Goal: Obtain resource: Download file/media

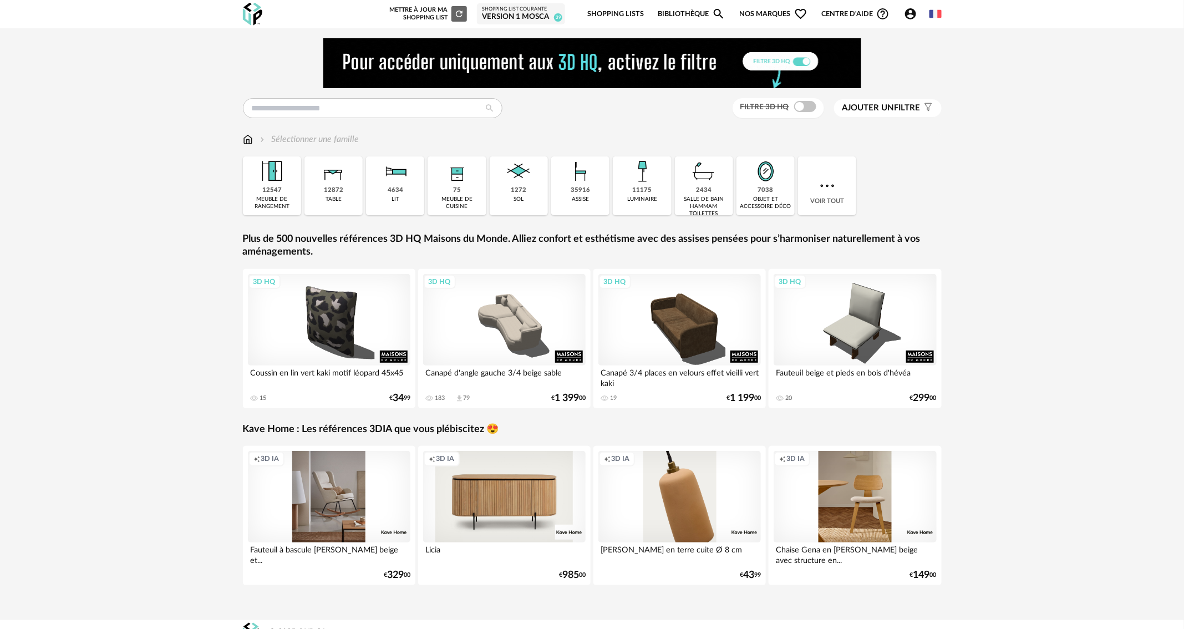
click at [896, 107] on span "Ajouter un filtre" at bounding box center [881, 108] width 78 height 11
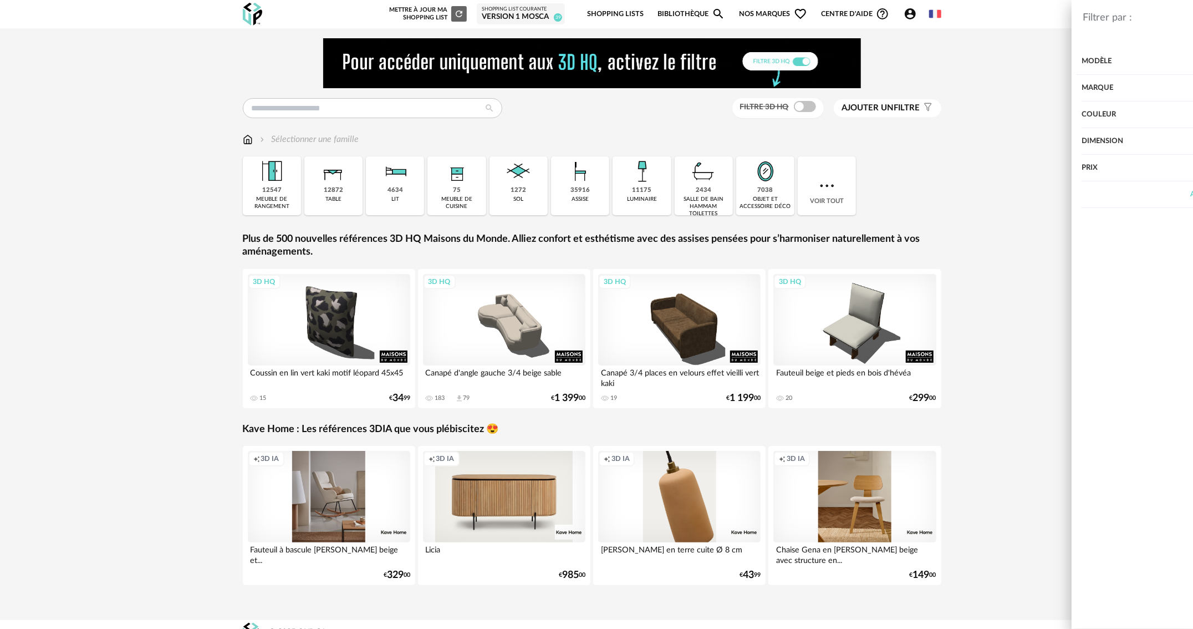
click at [875, 92] on div "Marque" at bounding box center [1008, 88] width 327 height 27
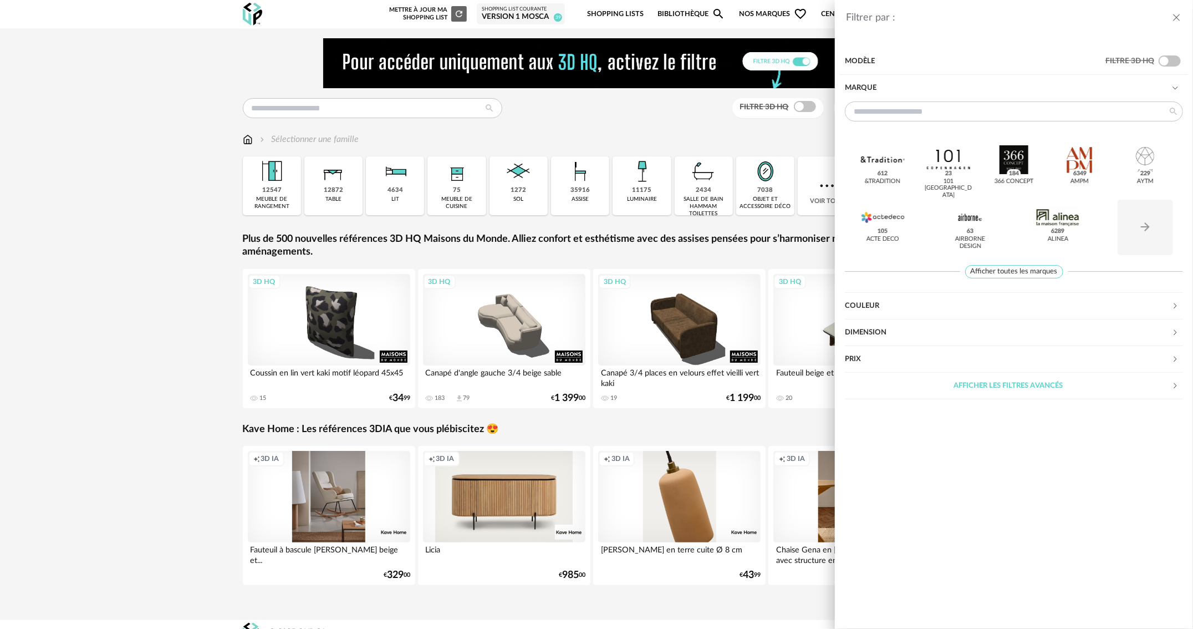
click at [1043, 278] on div "&tradition 612 101 Copenhagen 23 366 Concept 184 AMPM 6349 AYTM 229 Acte DECO 1…" at bounding box center [1014, 196] width 338 height 191
click at [1040, 271] on span "Afficher toutes les marques" at bounding box center [1015, 272] width 98 height 14
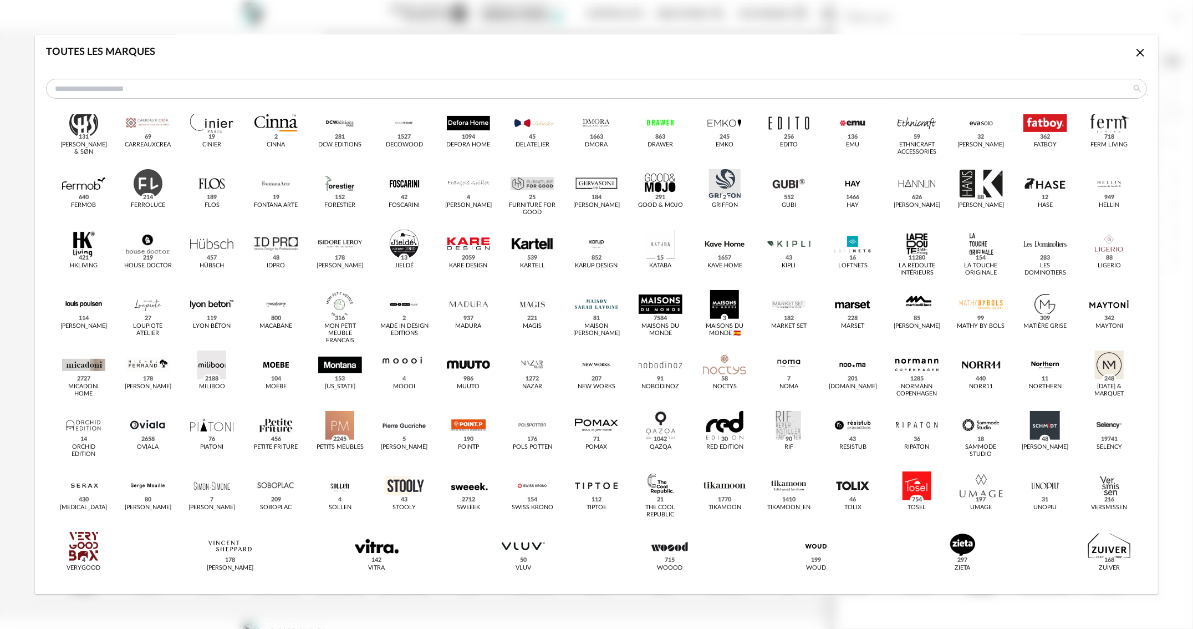
scroll to position [145, 0]
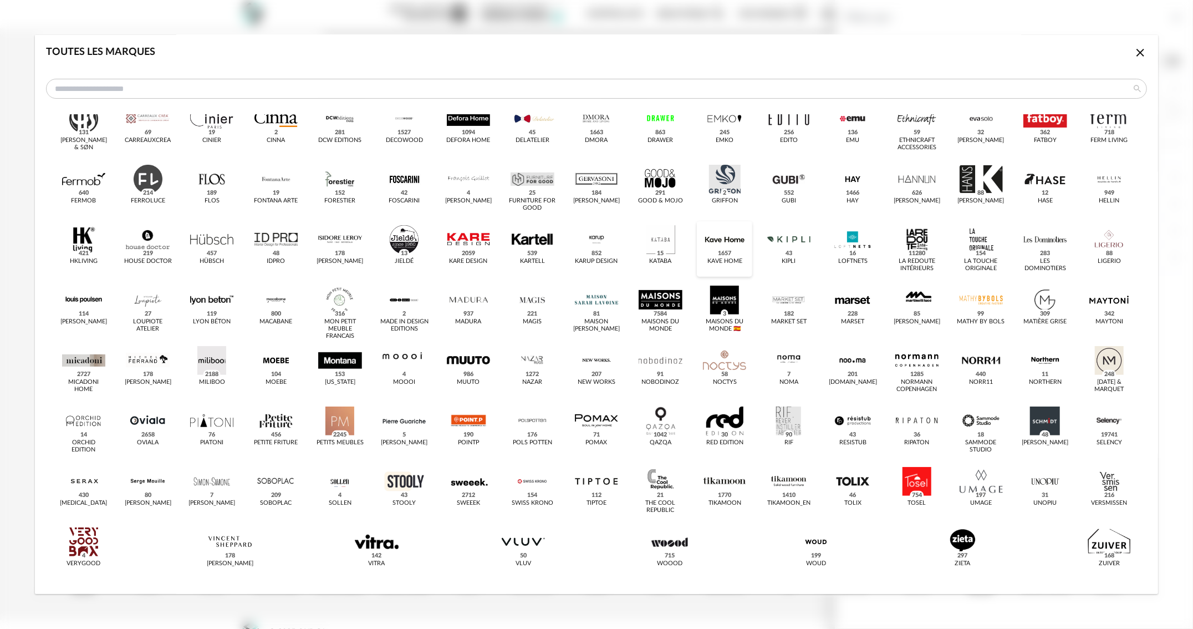
click at [728, 234] on div "dialog" at bounding box center [724, 239] width 43 height 29
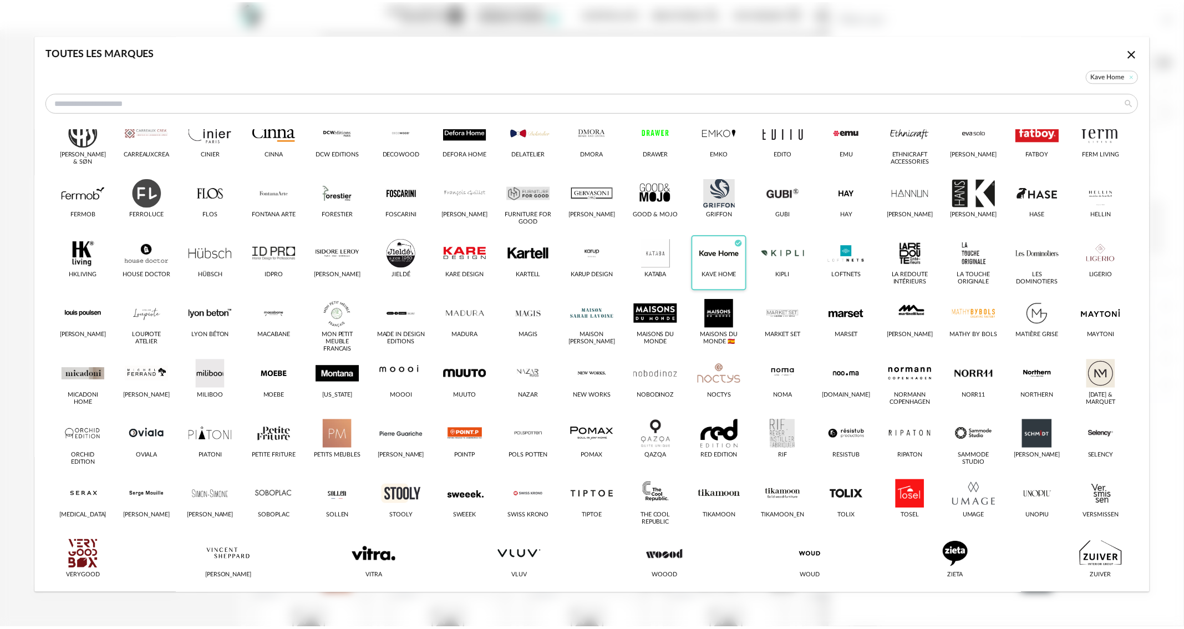
scroll to position [159, 0]
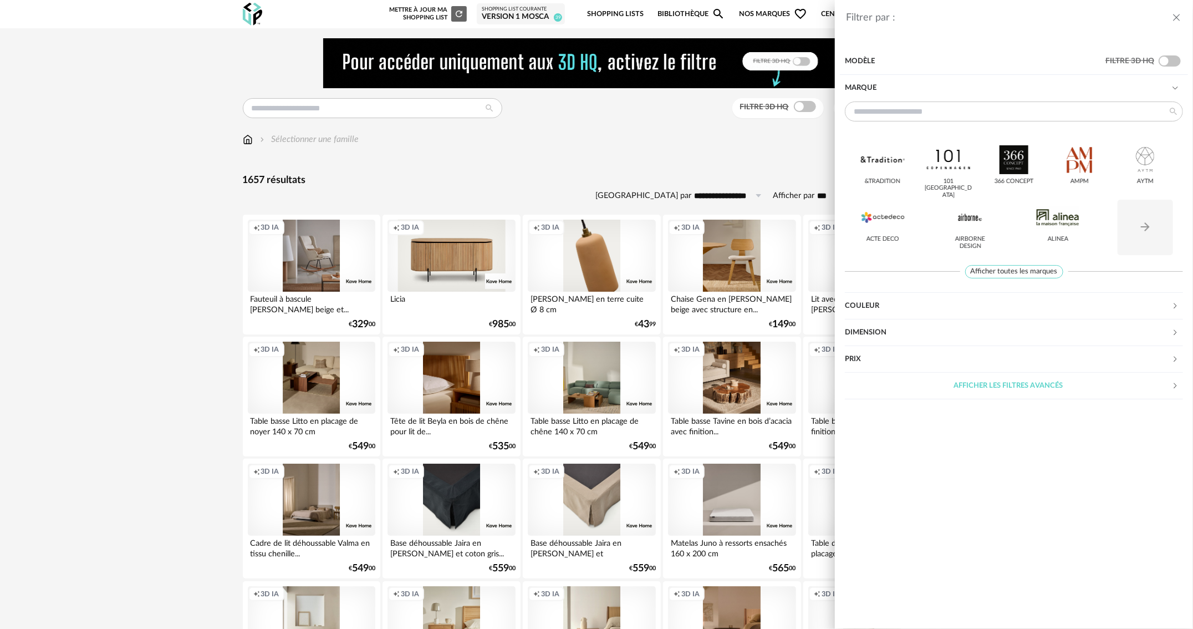
click at [689, 133] on div "Filtrer par : Modèle Filtre 3D HQ Marque &tradition 101 [GEOGRAPHIC_DATA] 366 C…" at bounding box center [596, 314] width 1193 height 629
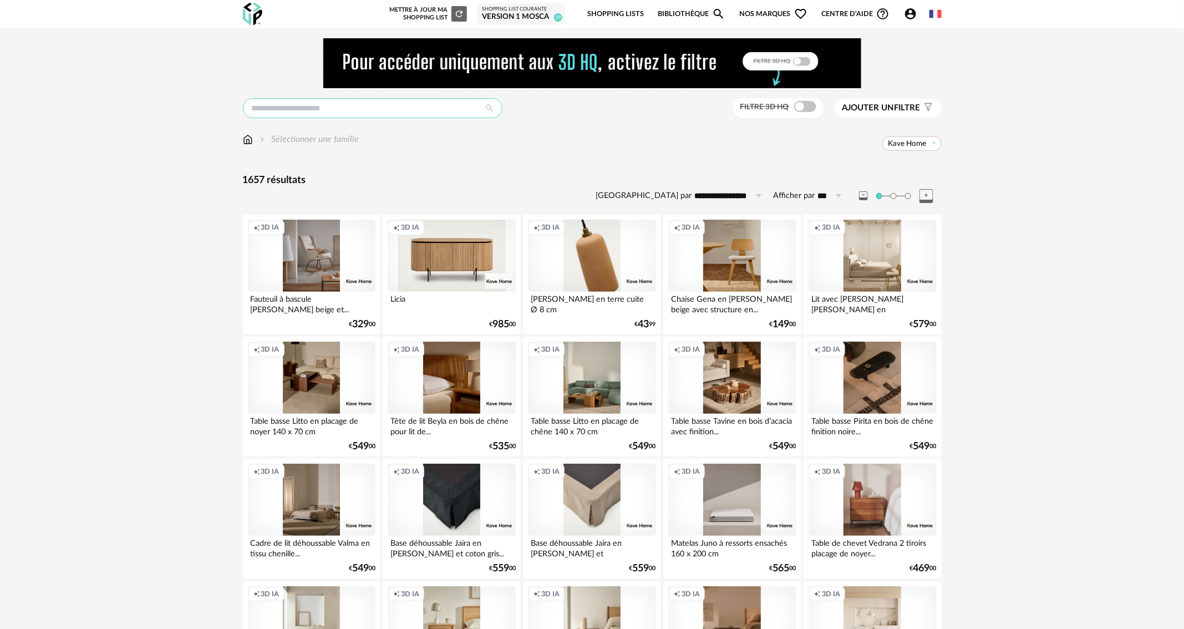
click at [409, 109] on input "text" at bounding box center [373, 108] width 260 height 20
type input "**********"
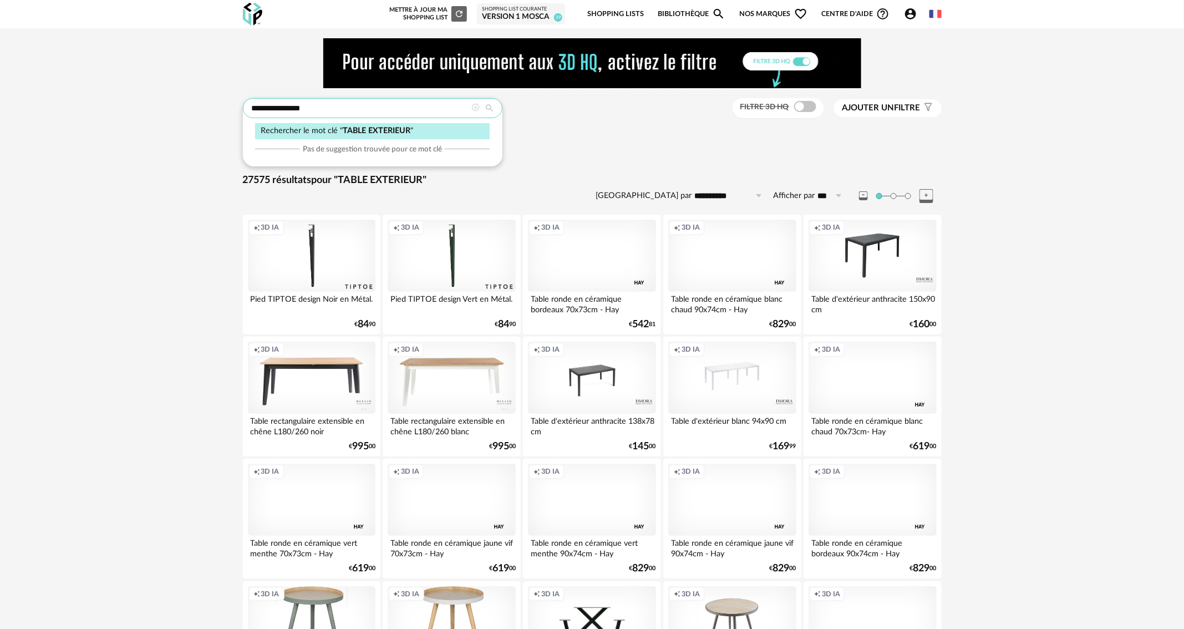
drag, startPoint x: 337, startPoint y: 108, endPoint x: 254, endPoint y: 106, distance: 82.6
click at [254, 106] on input "**********" at bounding box center [373, 108] width 260 height 20
type input "*"
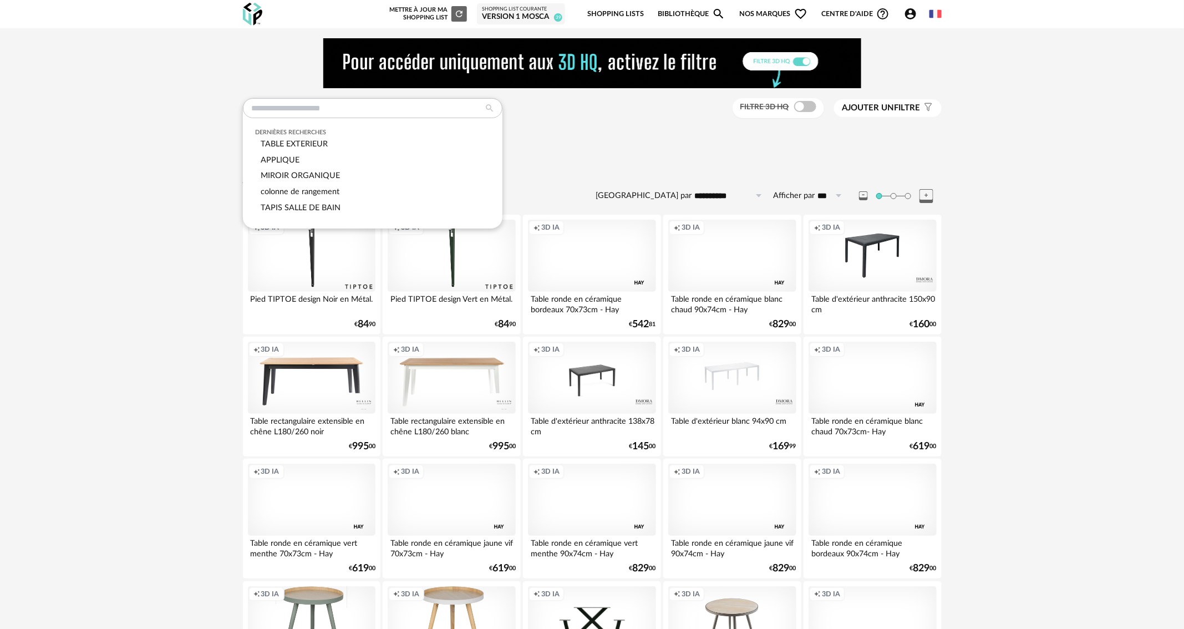
click at [344, 110] on input "text" at bounding box center [373, 108] width 260 height 20
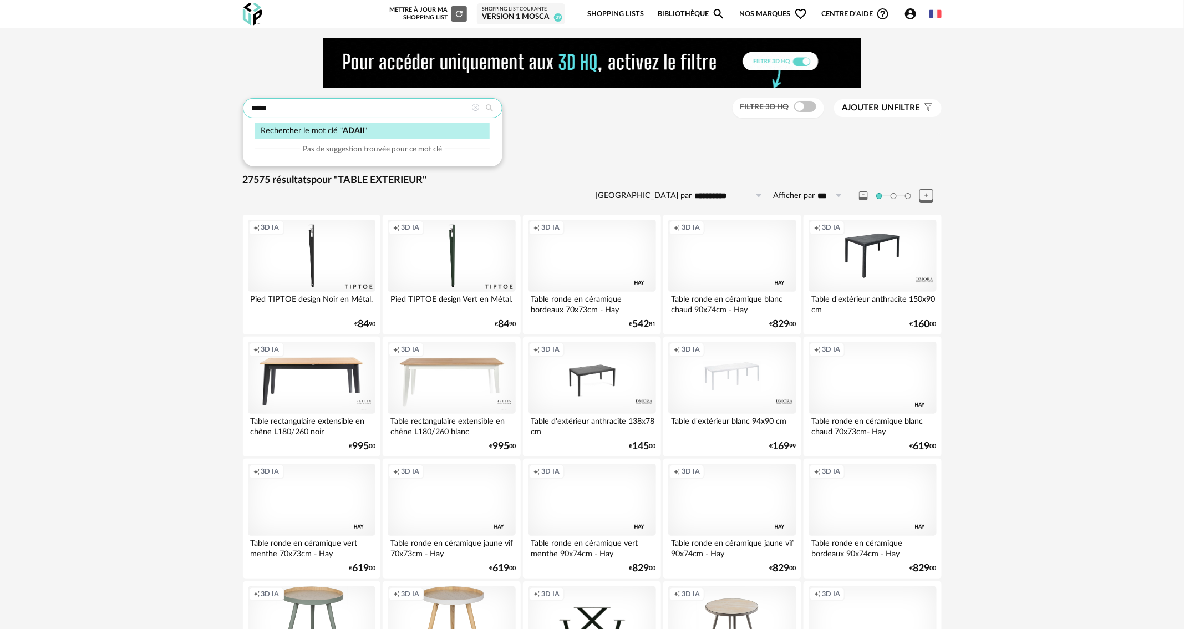
drag, startPoint x: 265, startPoint y: 109, endPoint x: 236, endPoint y: 109, distance: 28.8
type input "******"
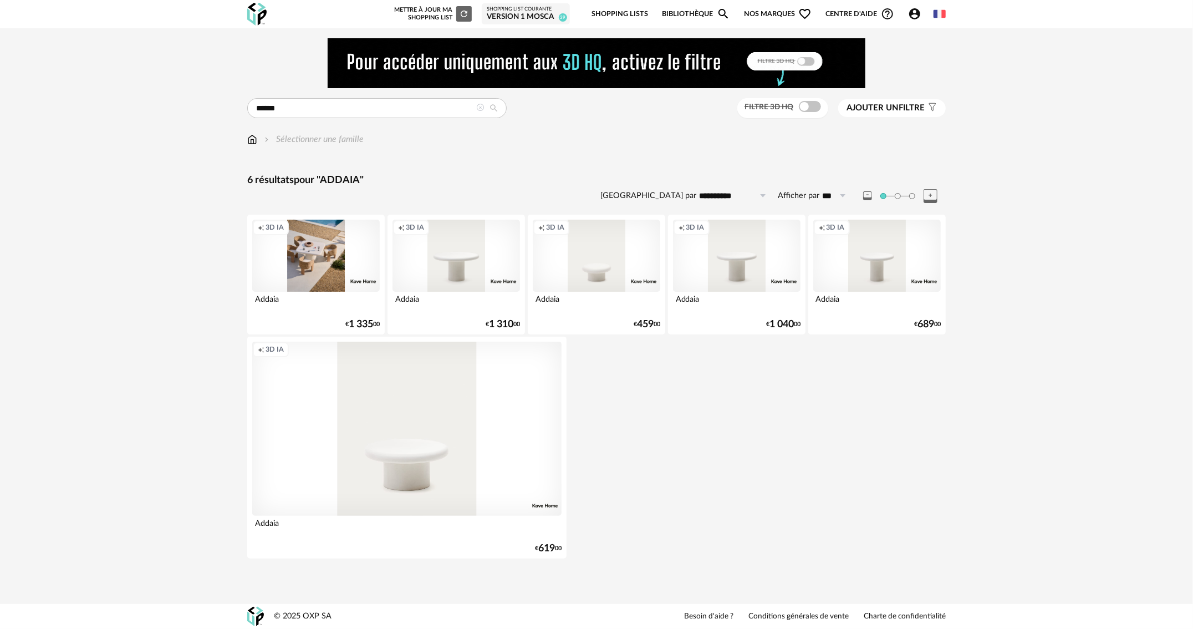
click at [318, 262] on div "Creation icon 3D IA" at bounding box center [316, 256] width 128 height 72
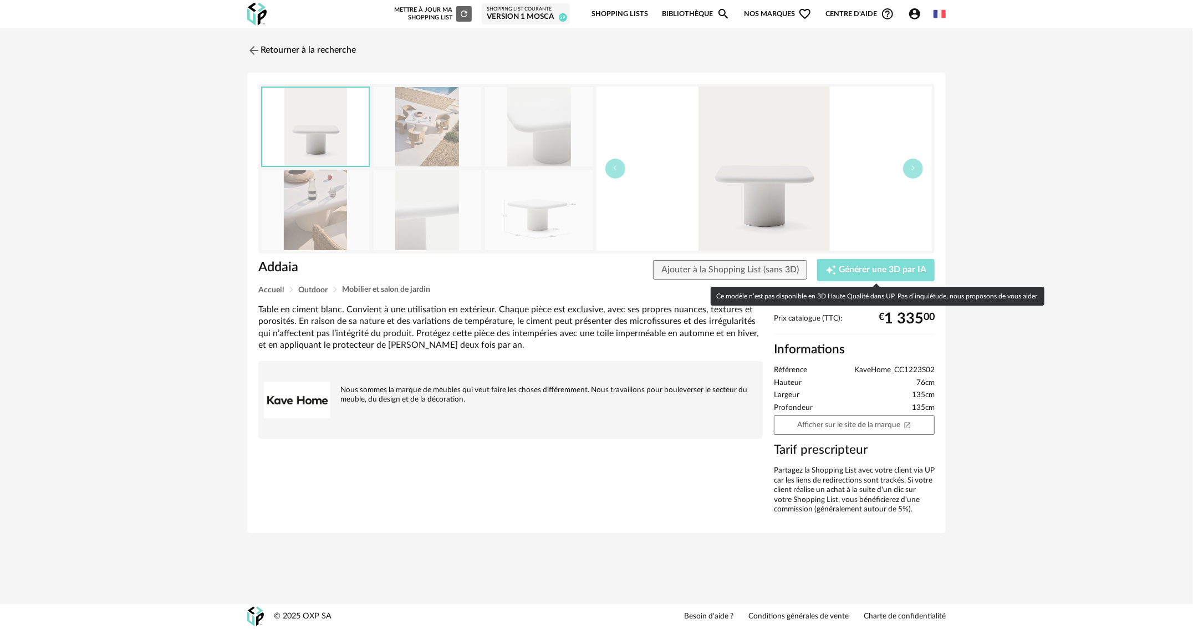
click at [850, 272] on span "Générer une 3D par IA" at bounding box center [883, 270] width 88 height 9
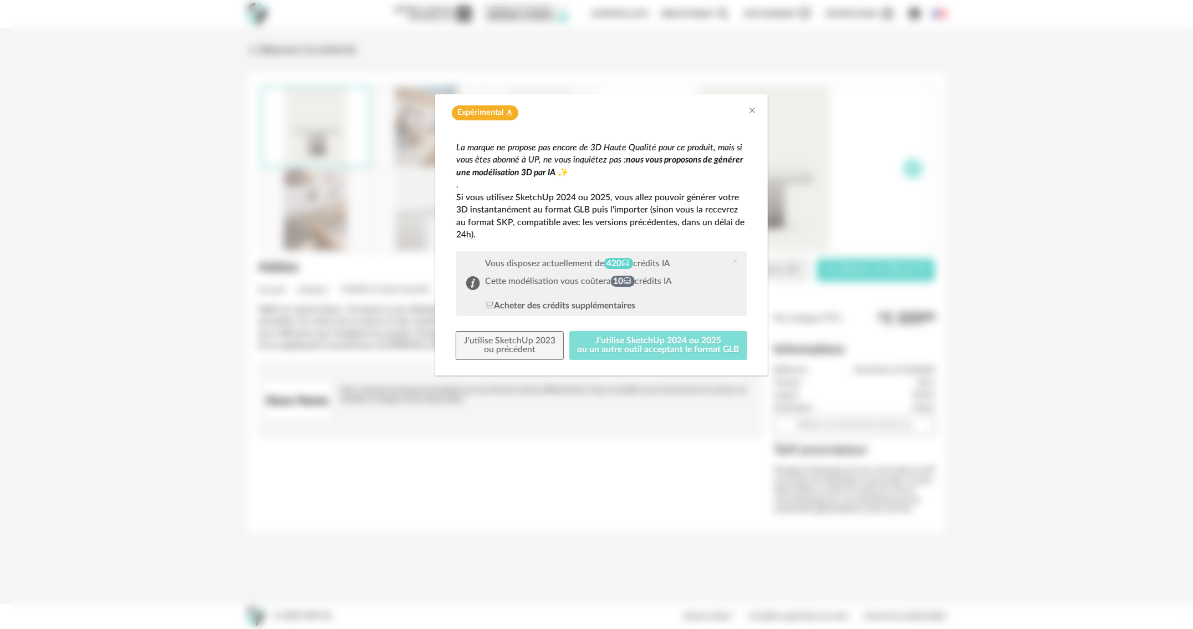
click at [682, 346] on button "J'utilise SketchUp 2024 ou 2025 ou un autre outil acceptant le format GLB" at bounding box center [659, 345] width 179 height 29
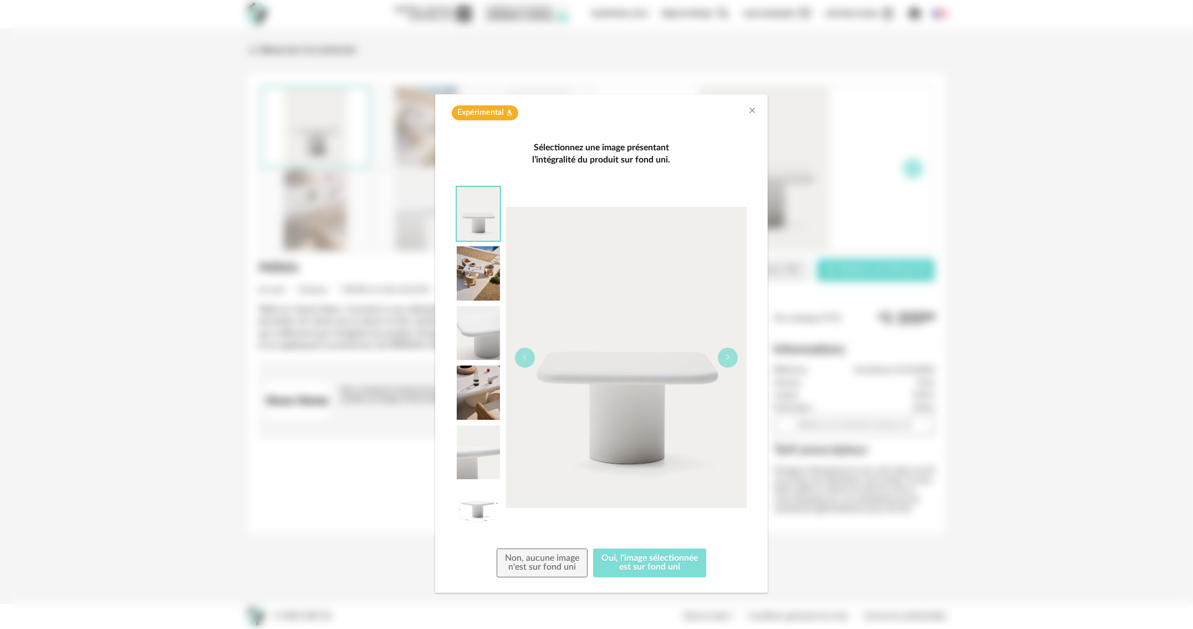
click at [617, 573] on button "Oui, l'image sélectionnée est sur fond uni" at bounding box center [649, 562] width 113 height 29
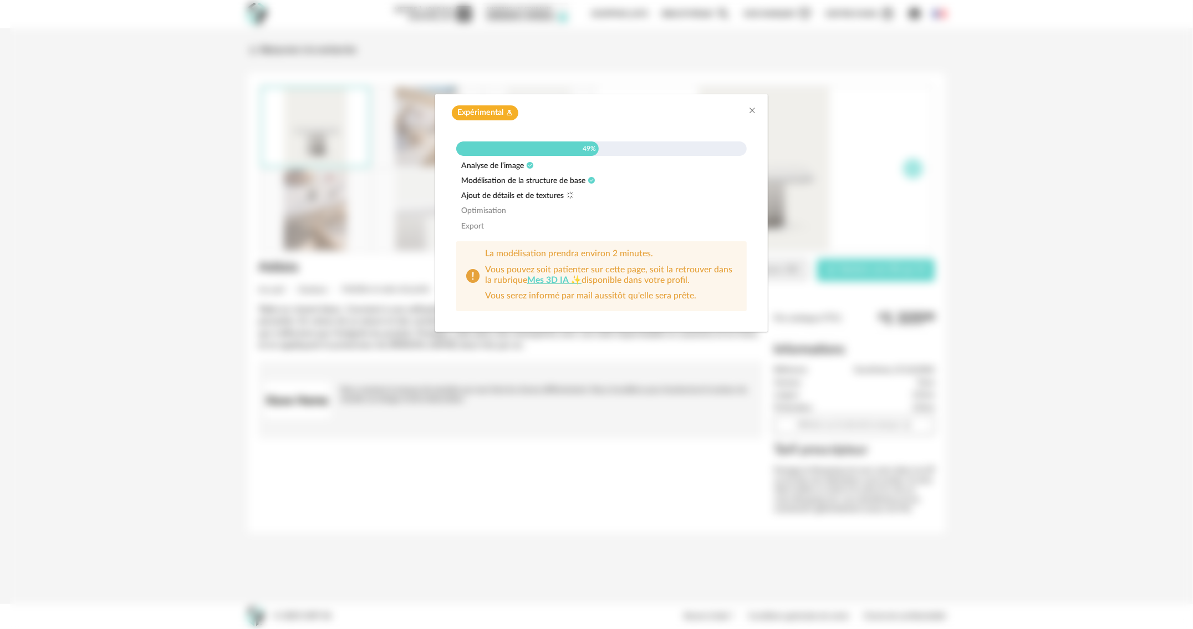
click at [1053, 210] on div "Expérimental Flask icon 49% Analyse de l’image Modélisation de la structure de …" at bounding box center [601, 314] width 1183 height 629
click at [981, 112] on div "Expérimental Flask icon 49% Analyse de l’image Modélisation de la structure de …" at bounding box center [601, 314] width 1183 height 629
click at [1004, 117] on div "Expérimental Flask icon 49% Analyse de l’image Modélisation de la structure de …" at bounding box center [601, 314] width 1183 height 629
click at [251, 395] on div "Expérimental Flask icon 49% Analyse de l’image Modélisation de la structure de …" at bounding box center [601, 314] width 1183 height 629
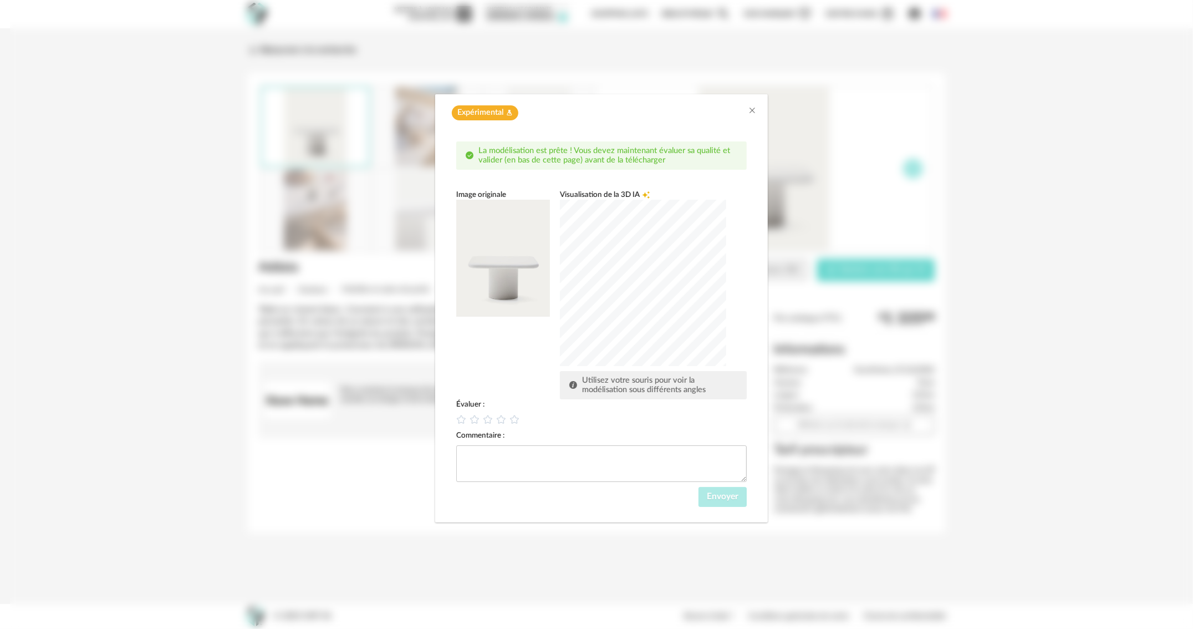
click at [670, 332] on div "dialog" at bounding box center [643, 283] width 166 height 166
click at [487, 421] on icon "dialog" at bounding box center [488, 420] width 12 height 12
click at [725, 497] on span "Envoyer" at bounding box center [723, 496] width 32 height 9
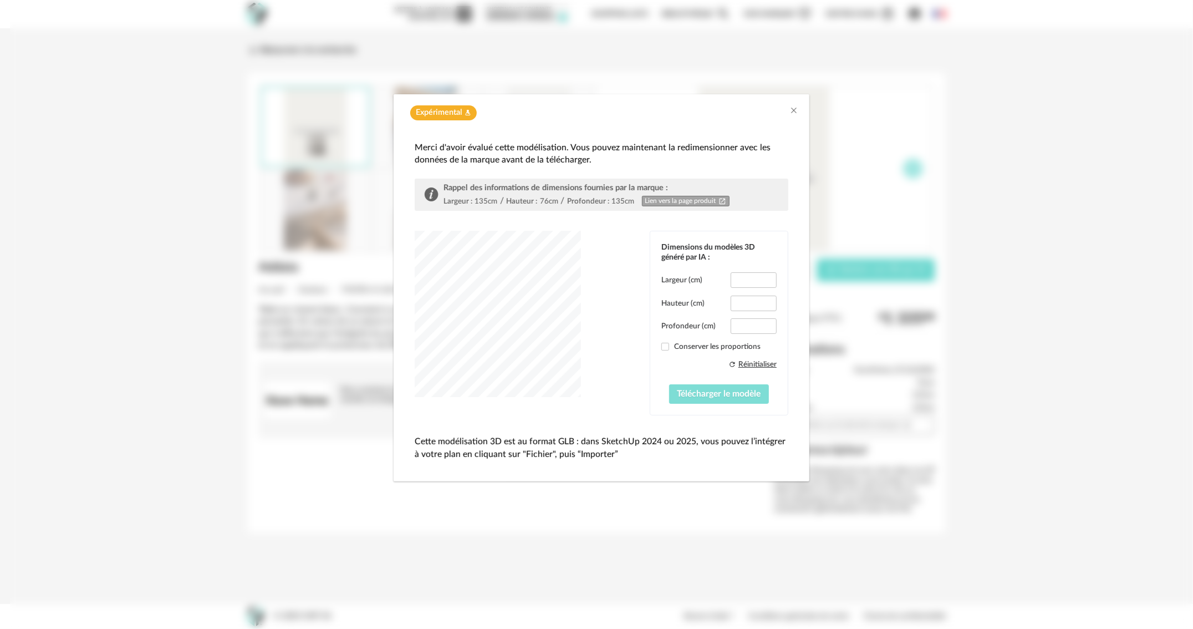
click at [733, 391] on span "Télécharger le modèle" at bounding box center [720, 393] width 84 height 9
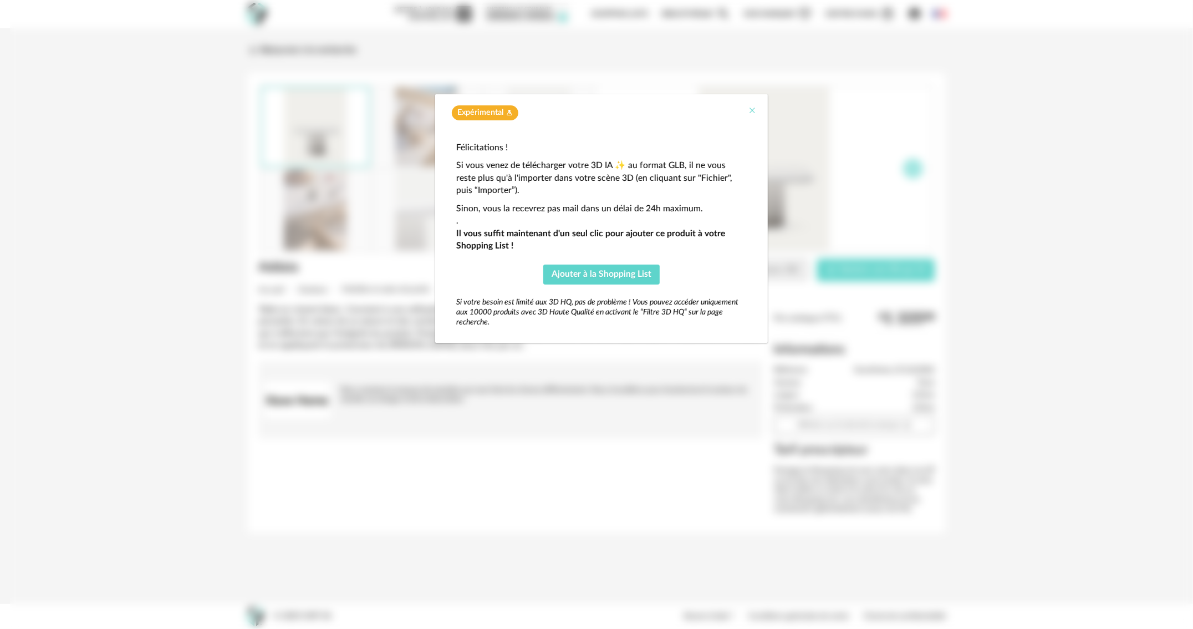
click at [754, 112] on icon "Close" at bounding box center [752, 110] width 9 height 9
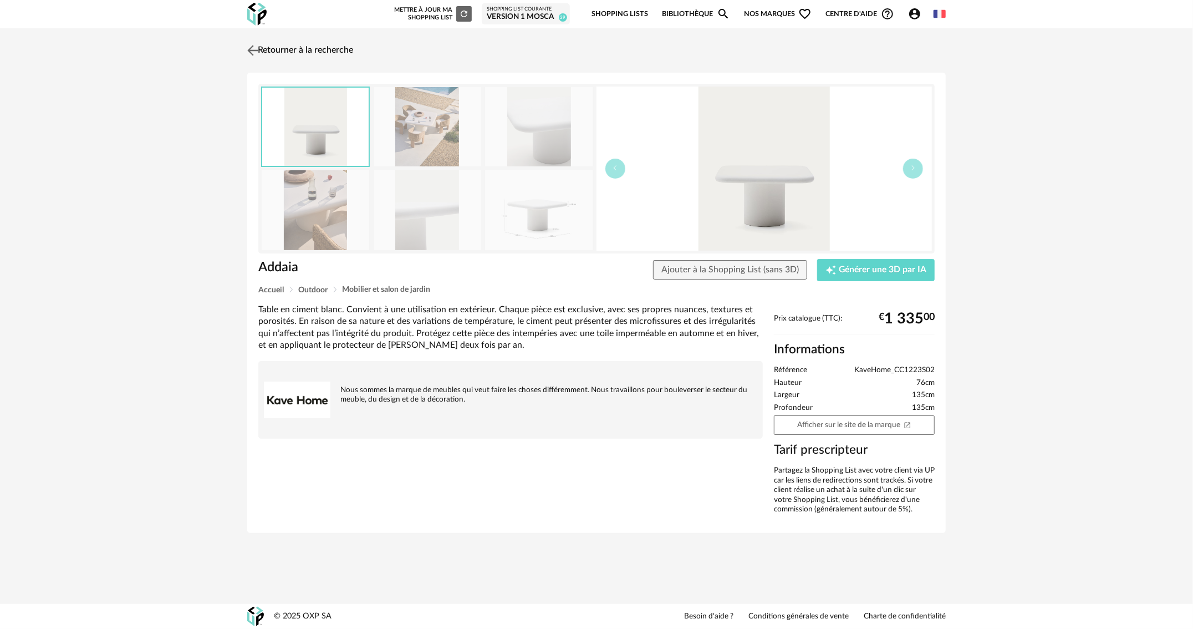
click at [253, 50] on img at bounding box center [253, 50] width 16 height 16
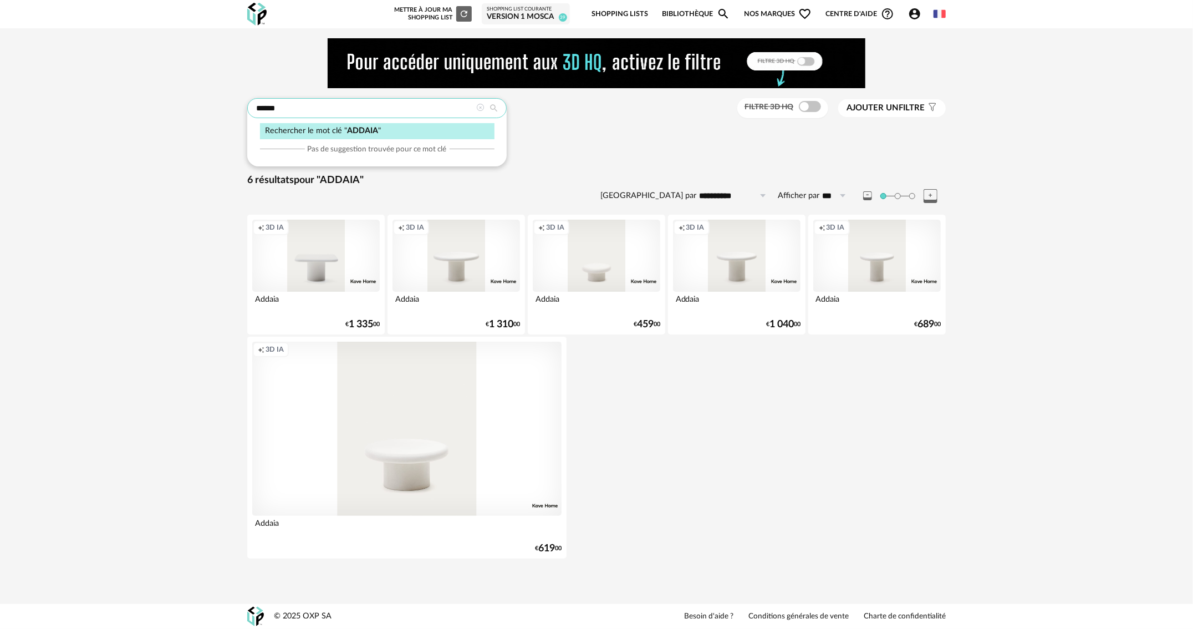
drag, startPoint x: 311, startPoint y: 112, endPoint x: 244, endPoint y: 106, distance: 66.8
click at [244, 106] on div "**********" at bounding box center [596, 309] width 719 height 543
paste input "text"
